Goal: Transaction & Acquisition: Purchase product/service

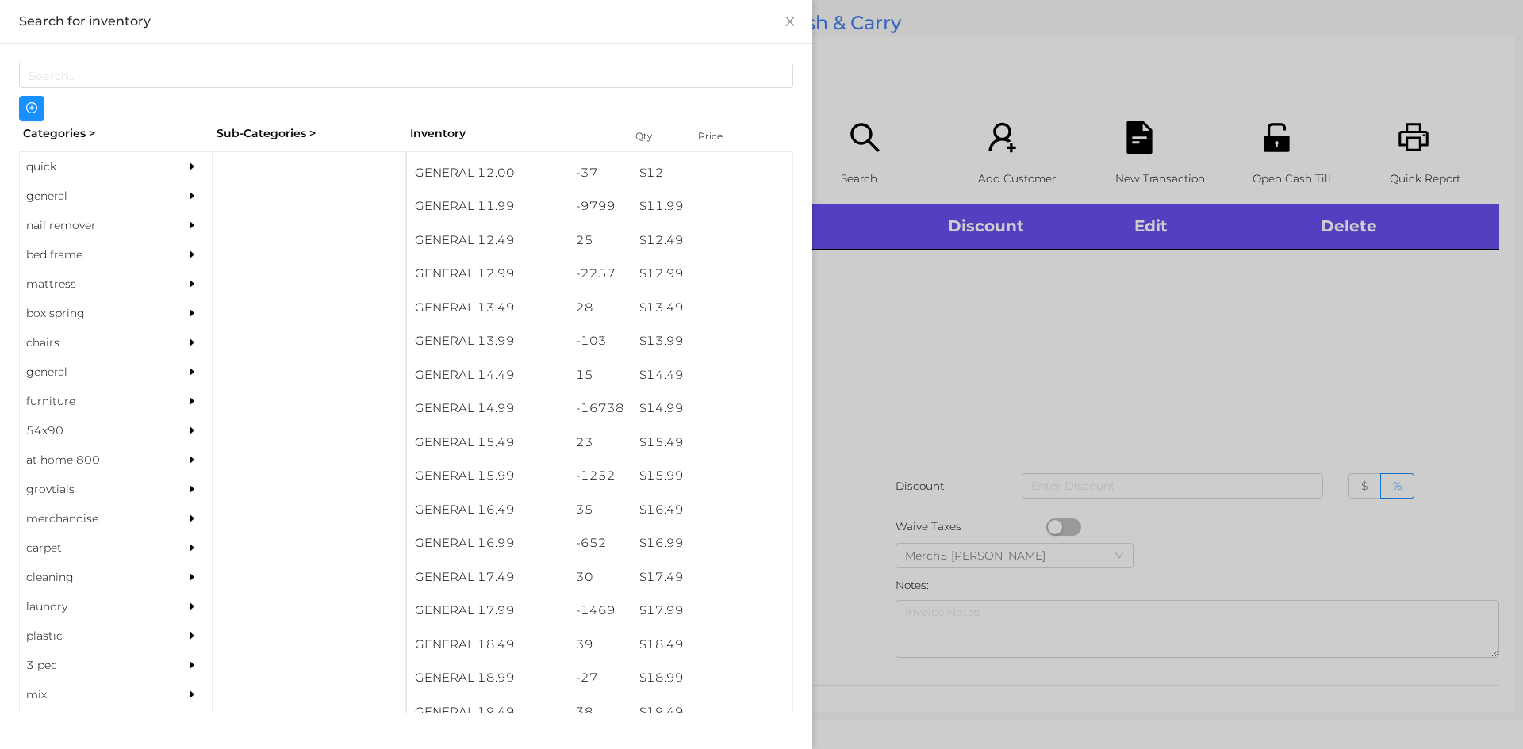
scroll to position [1133, 0]
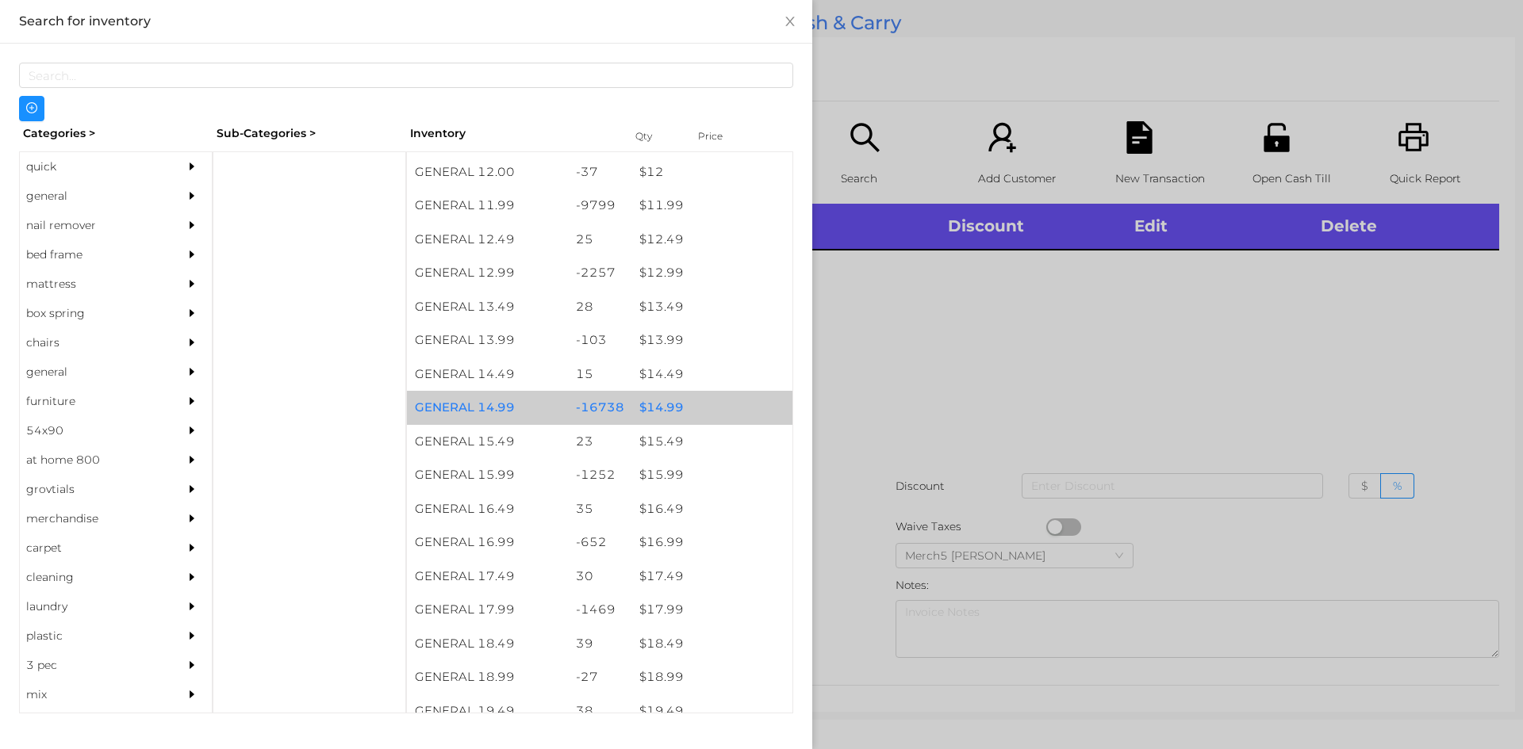
click at [659, 416] on div "$ 14.99" at bounding box center [711, 408] width 161 height 34
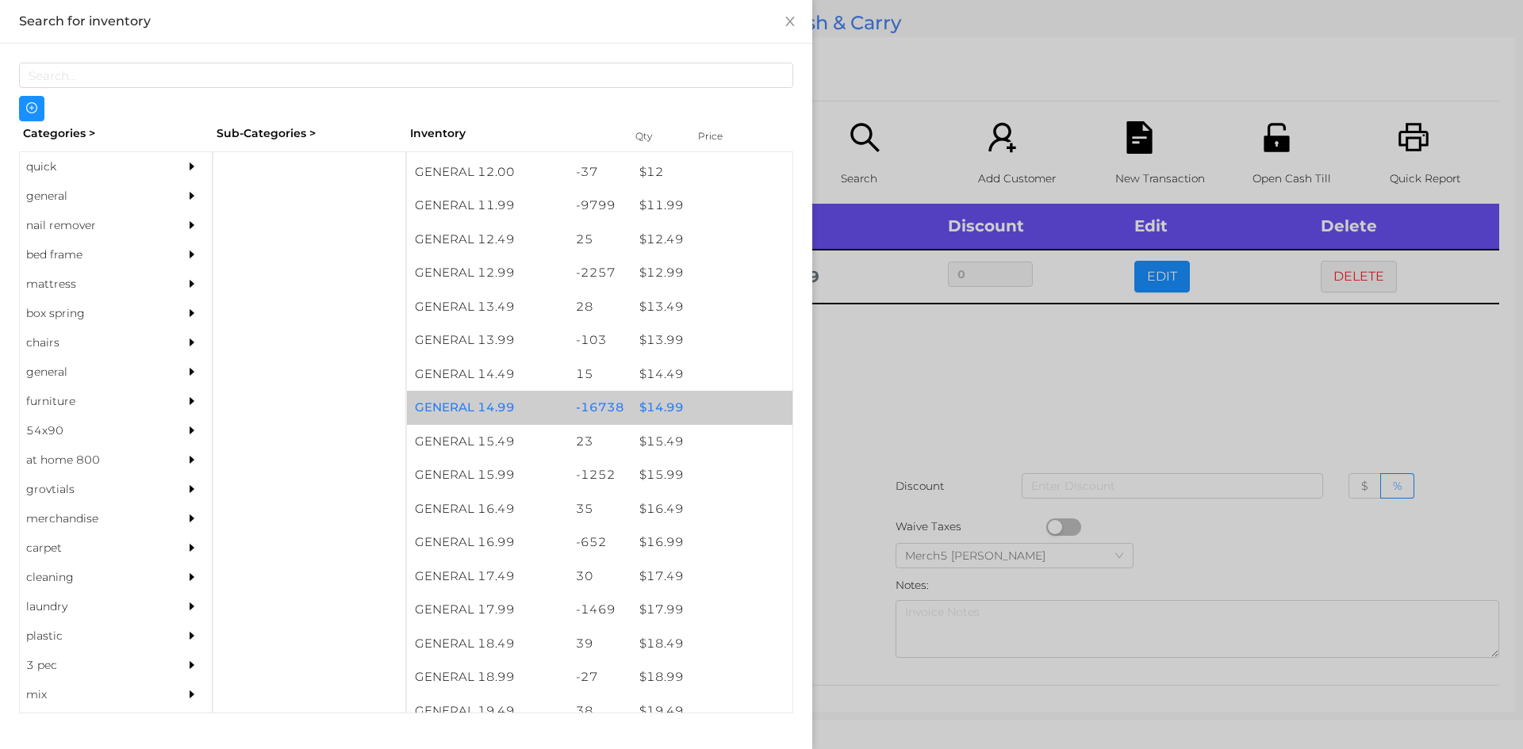
click at [654, 415] on div "$ 14.99" at bounding box center [711, 408] width 161 height 34
click at [636, 407] on div "$ 14.99" at bounding box center [711, 408] width 161 height 34
click at [638, 414] on div "$ 14.99" at bounding box center [711, 408] width 161 height 34
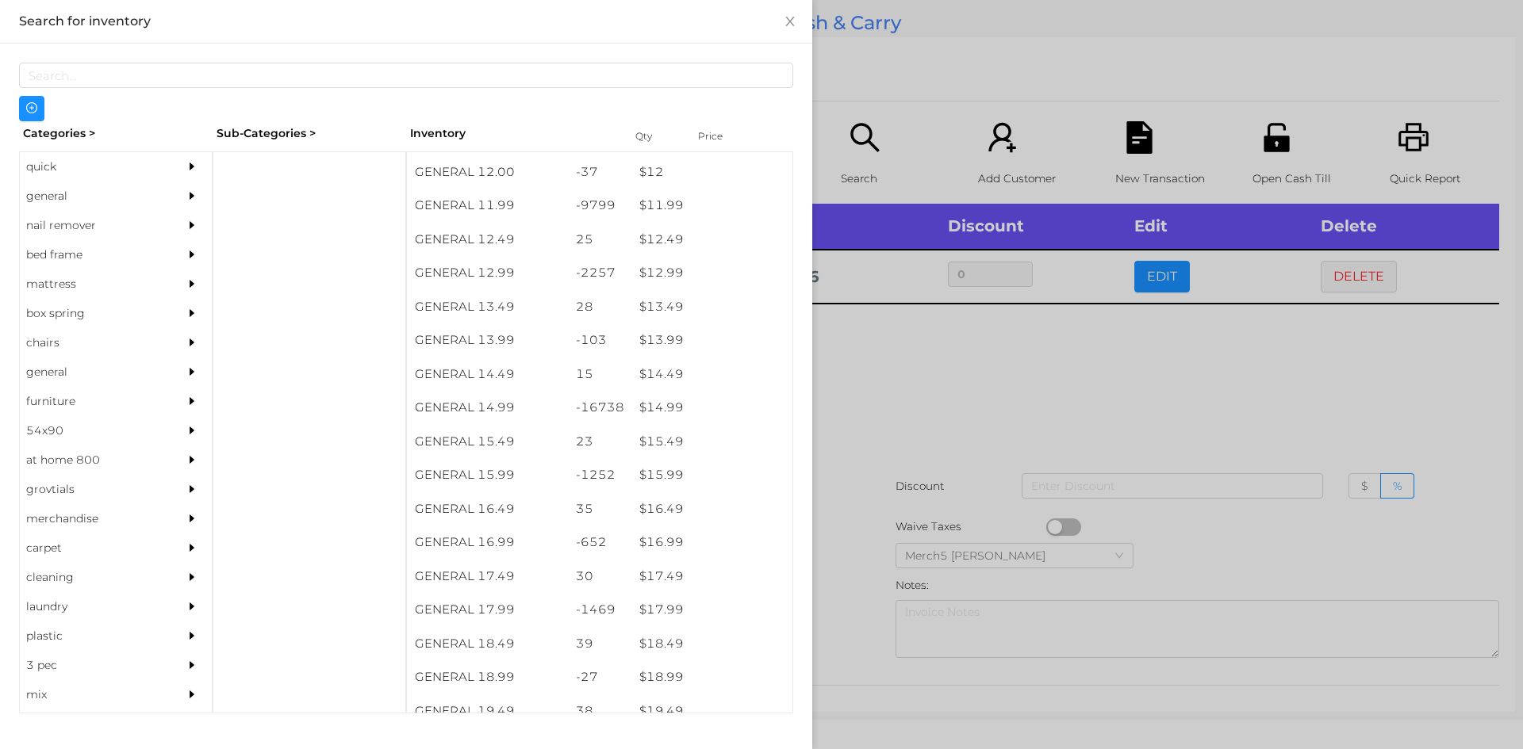
click at [869, 370] on div at bounding box center [761, 374] width 1523 height 749
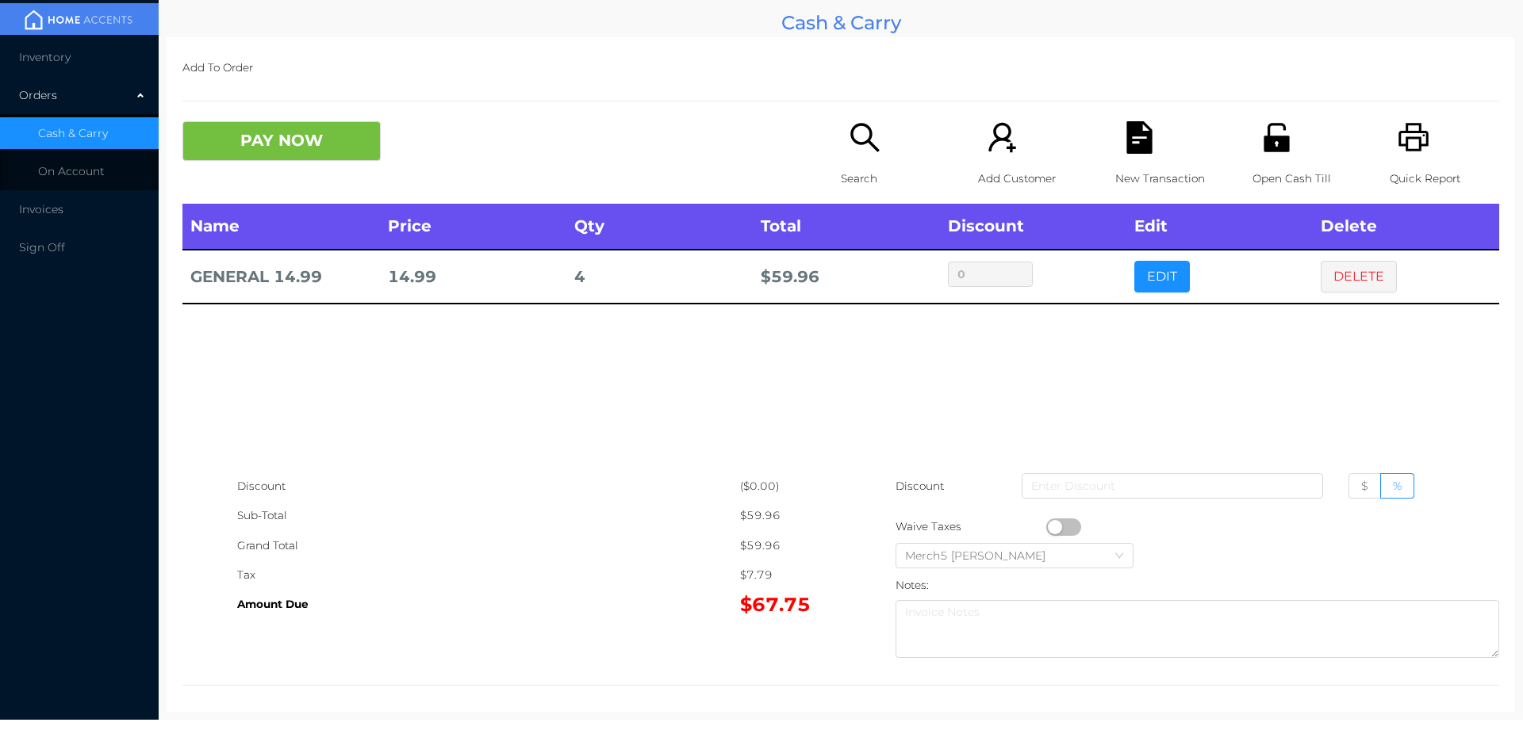
click at [850, 139] on icon "icon: search" at bounding box center [864, 137] width 29 height 29
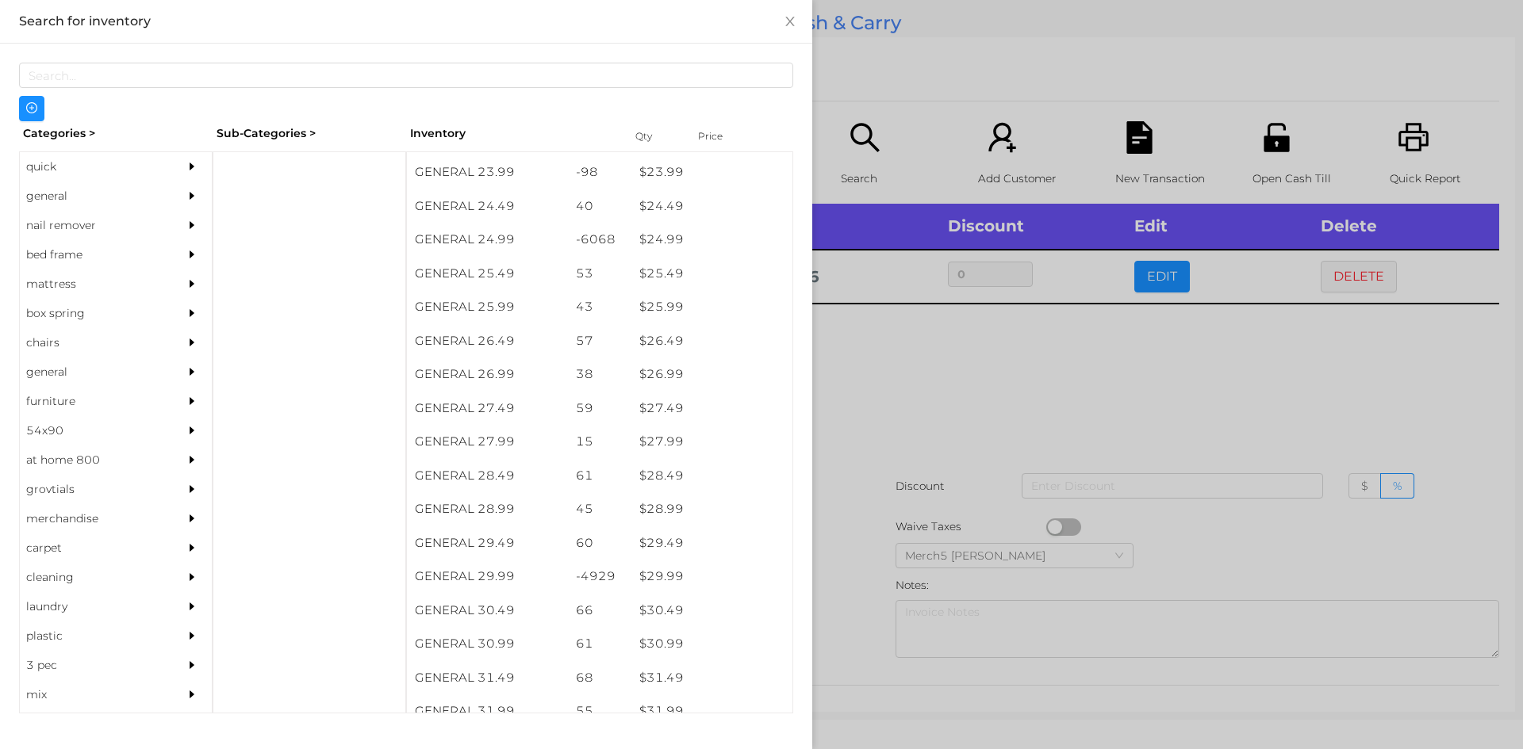
scroll to position [1975, 0]
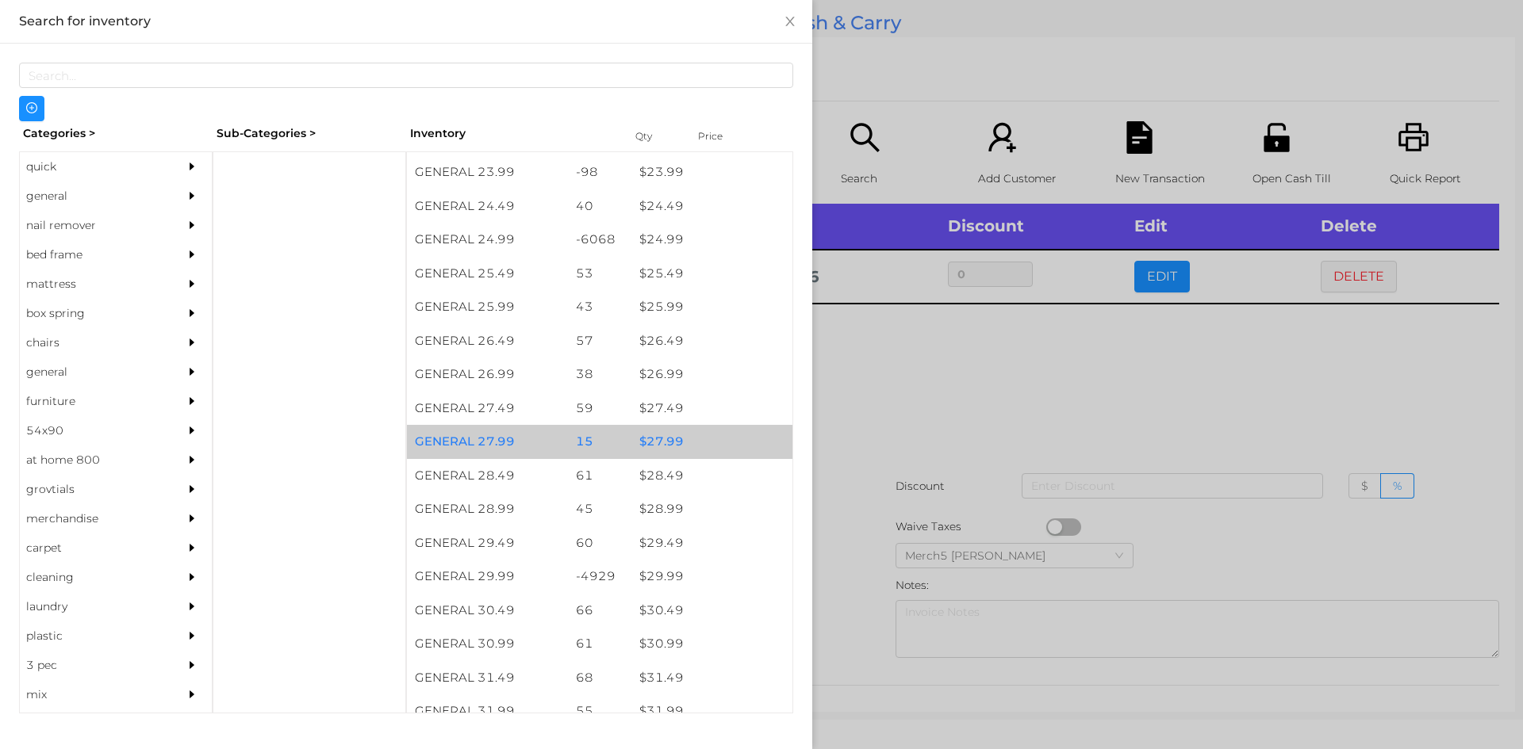
click at [661, 439] on div "$ 27.99" at bounding box center [711, 442] width 161 height 34
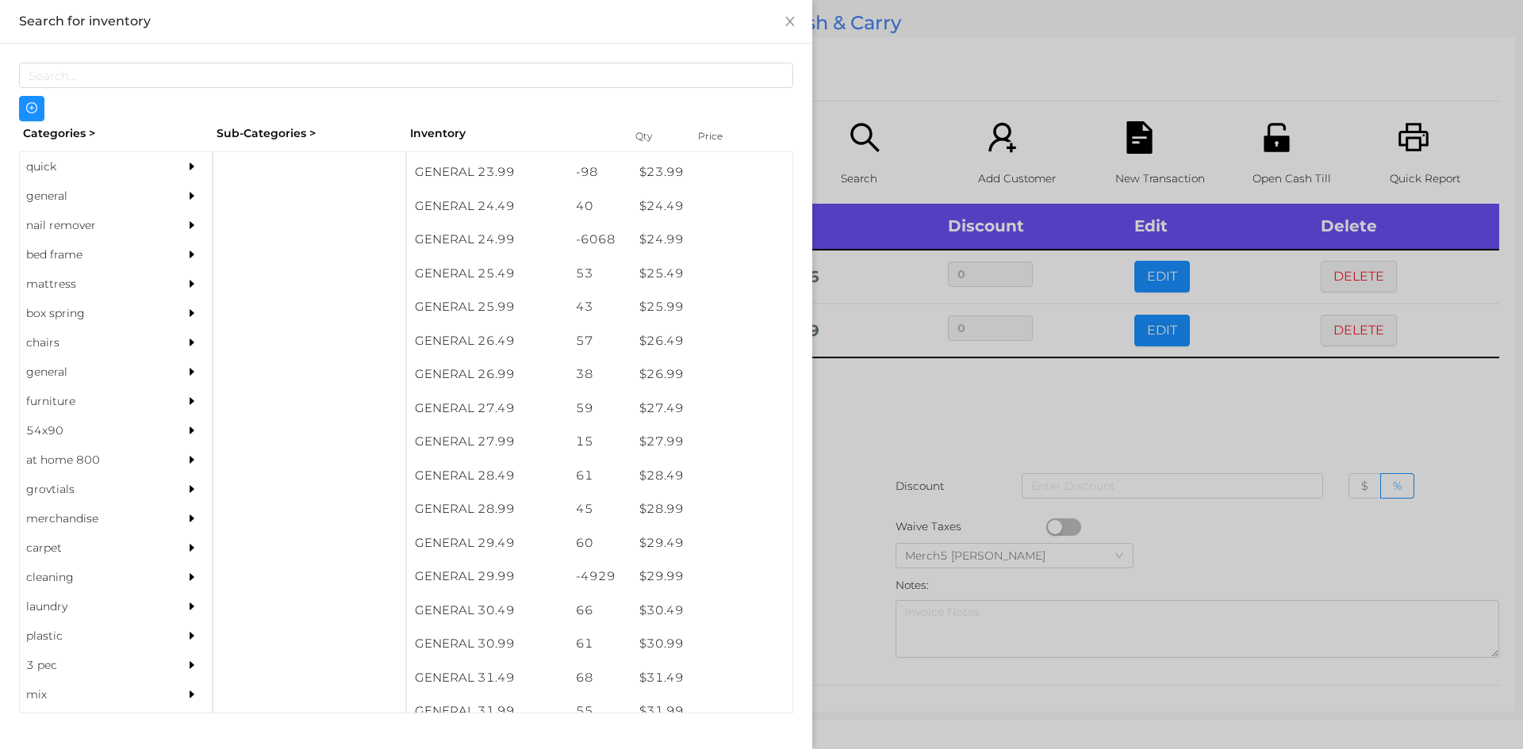
click at [874, 416] on div at bounding box center [761, 374] width 1523 height 749
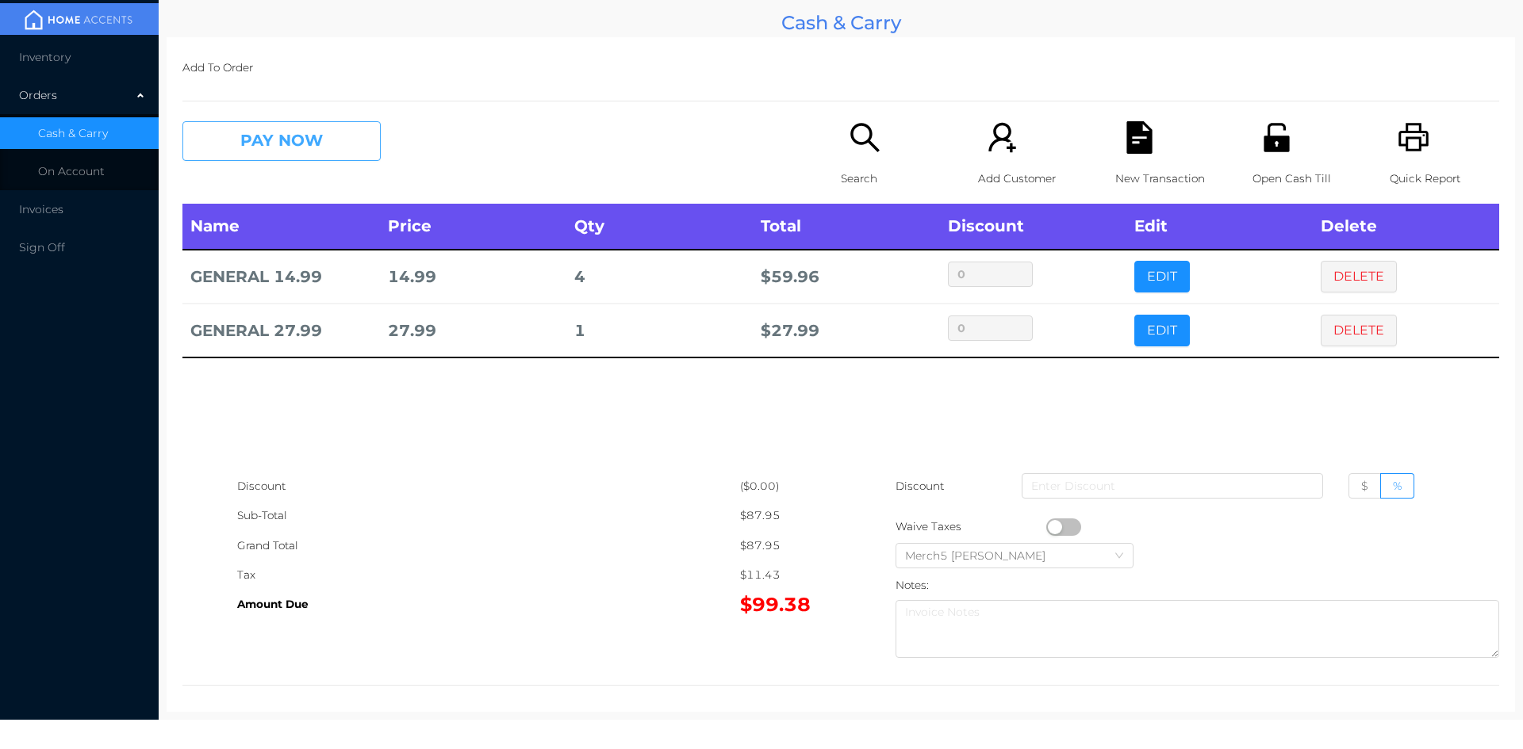
click at [351, 141] on button "PAY NOW" at bounding box center [281, 141] width 198 height 40
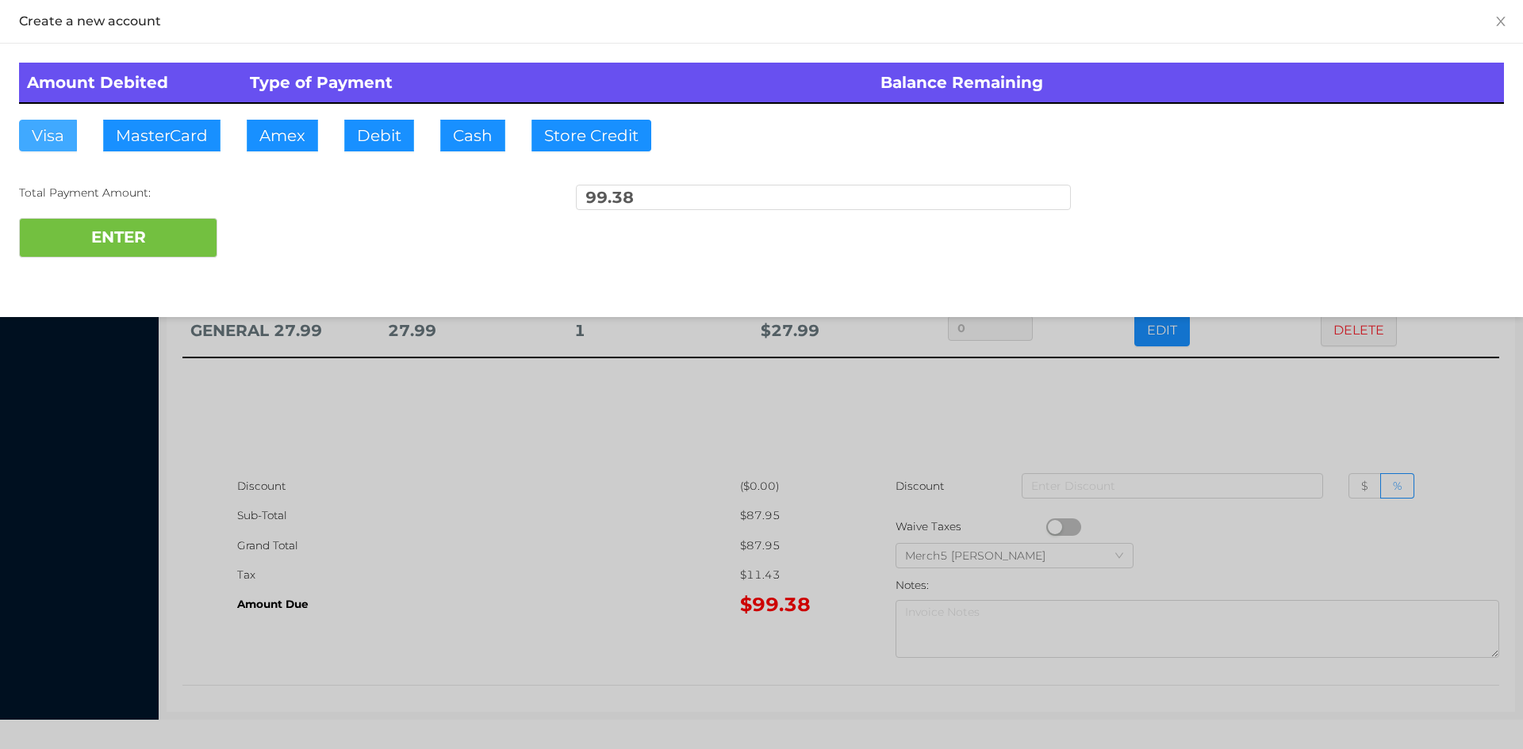
click at [44, 134] on button "Visa" at bounding box center [48, 136] width 58 height 32
click at [109, 236] on button "ENTER" at bounding box center [118, 238] width 198 height 40
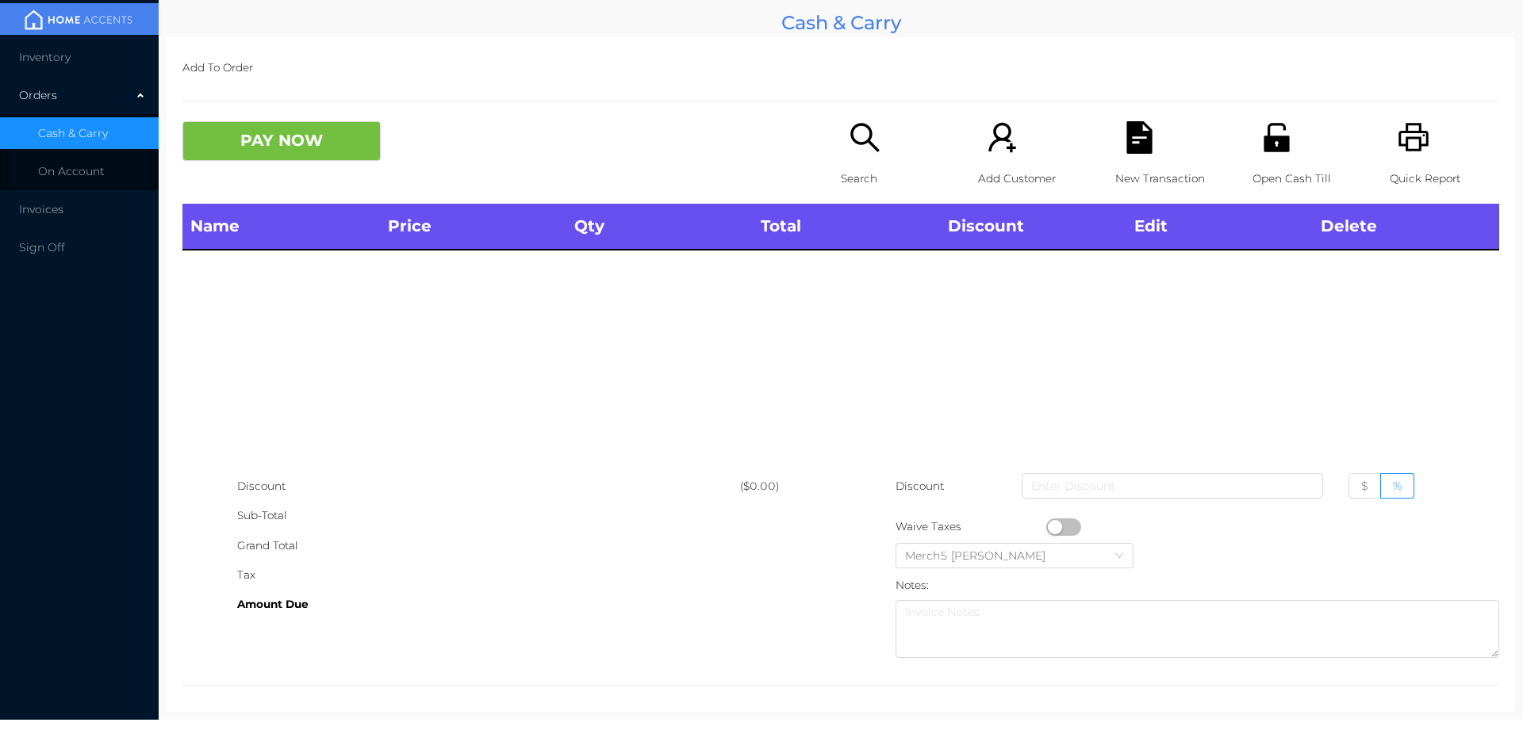
click at [1404, 141] on icon "icon: printer" at bounding box center [1413, 137] width 33 height 33
click at [1404, 144] on icon "icon: printer" at bounding box center [1413, 137] width 33 height 33
